Goal: Information Seeking & Learning: Learn about a topic

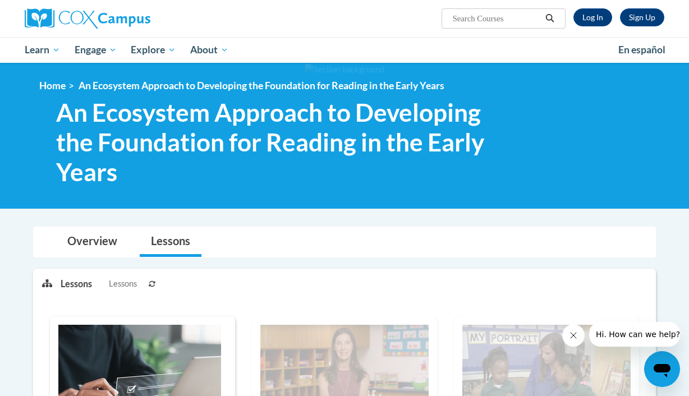
click at [127, 380] on img at bounding box center [139, 379] width 163 height 109
click at [597, 19] on link "Log In" at bounding box center [592, 17] width 39 height 18
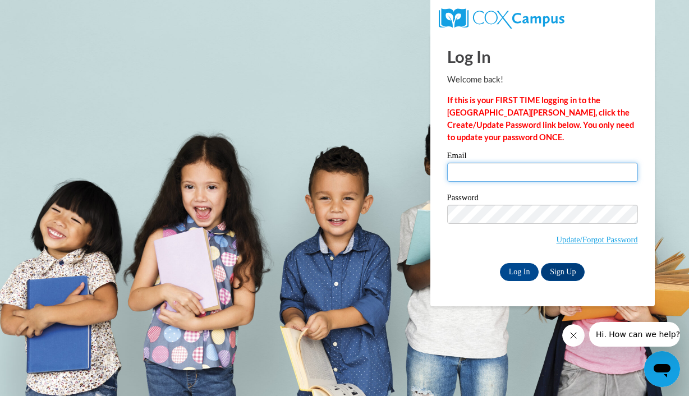
click at [466, 180] on input "Email" at bounding box center [542, 172] width 191 height 19
type input "dominiqueru@ymcaatlanta.org"
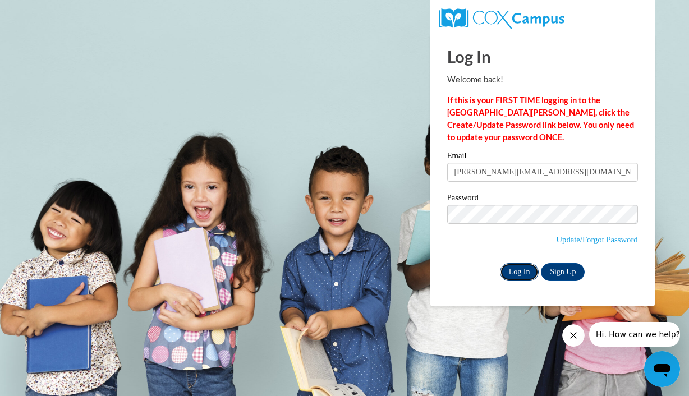
click at [518, 267] on input "Log In" at bounding box center [519, 272] width 39 height 18
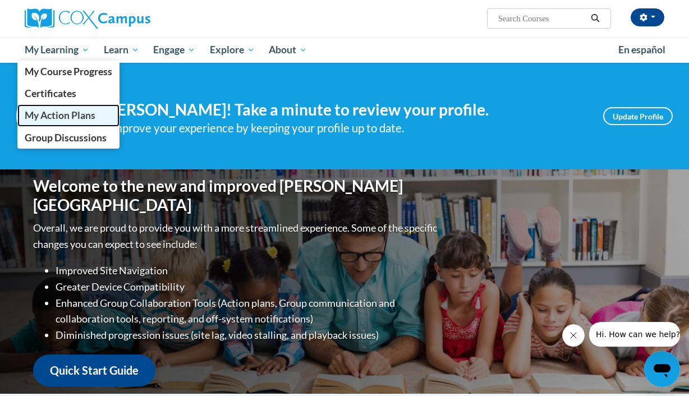
click at [80, 111] on span "My Action Plans" at bounding box center [60, 115] width 71 height 12
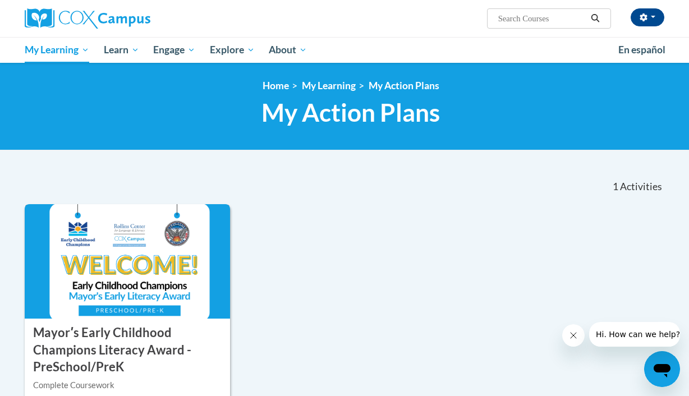
click at [133, 301] on img at bounding box center [127, 261] width 205 height 114
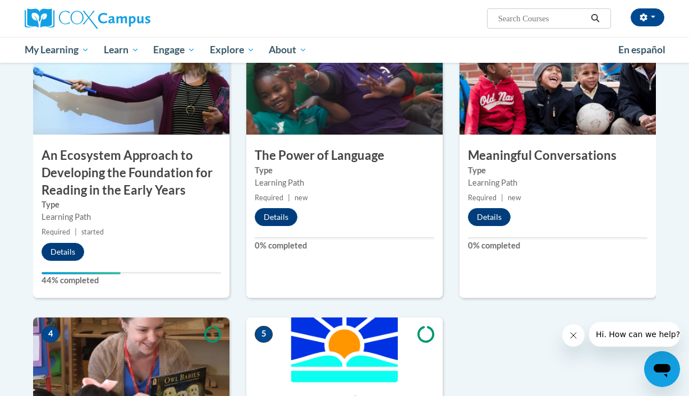
scroll to position [395, 0]
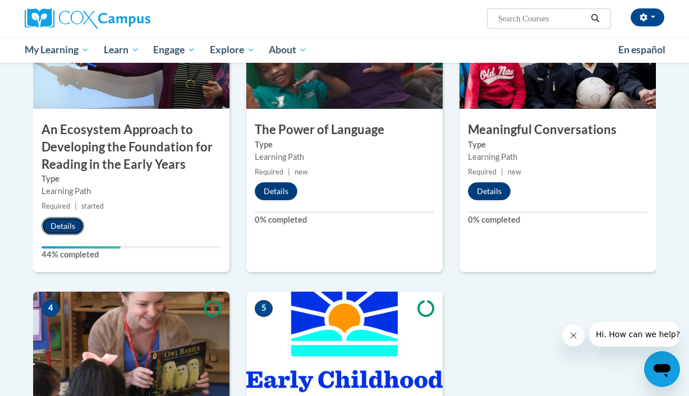
click at [70, 230] on button "Details" at bounding box center [63, 226] width 43 height 18
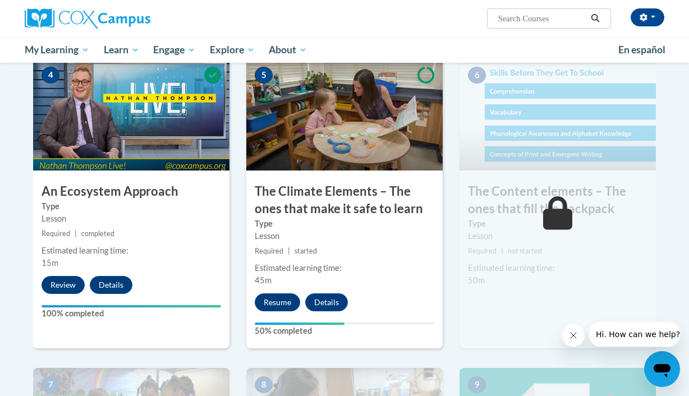
scroll to position [626, 0]
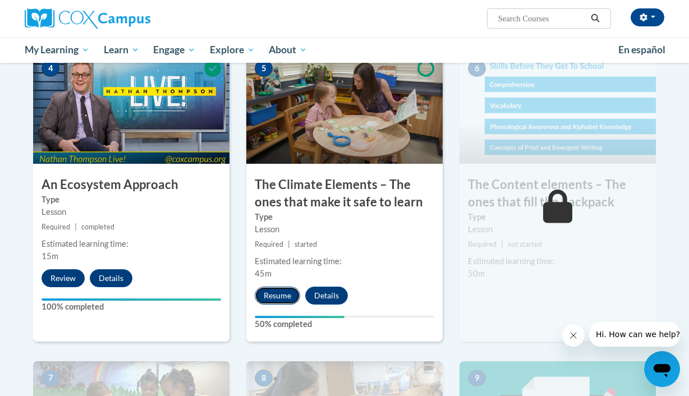
click at [284, 293] on button "Resume" at bounding box center [277, 296] width 45 height 18
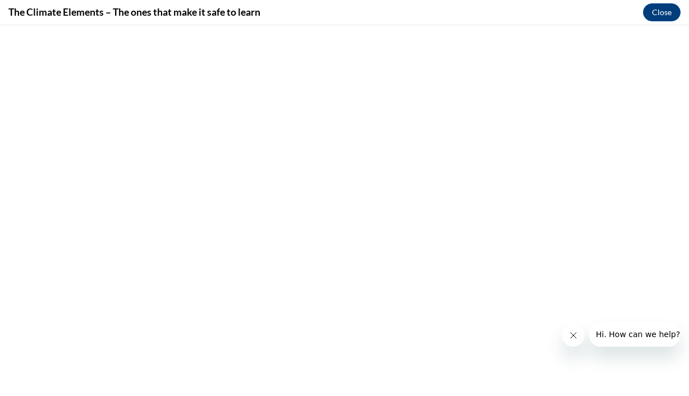
click at [565, 342] on button "Close message from company" at bounding box center [573, 335] width 22 height 22
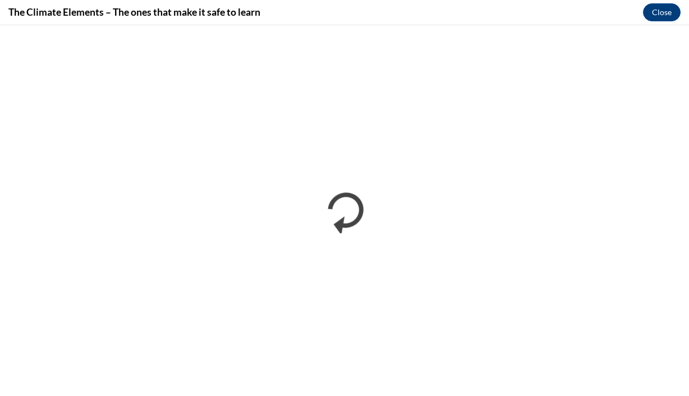
scroll to position [0, 0]
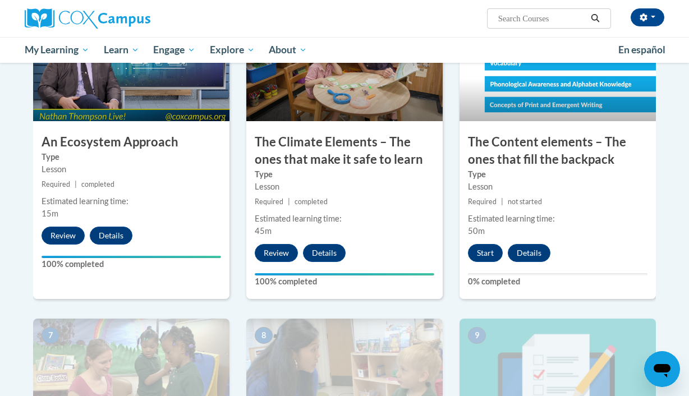
scroll to position [673, 0]
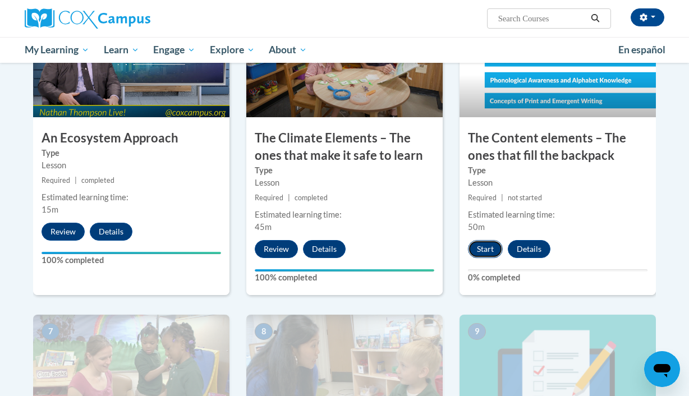
click at [487, 244] on button "Start" at bounding box center [485, 249] width 35 height 18
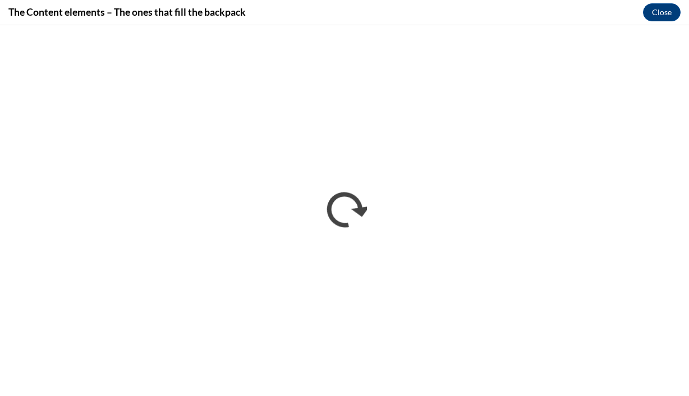
scroll to position [0, 0]
